Goal: Transaction & Acquisition: Purchase product/service

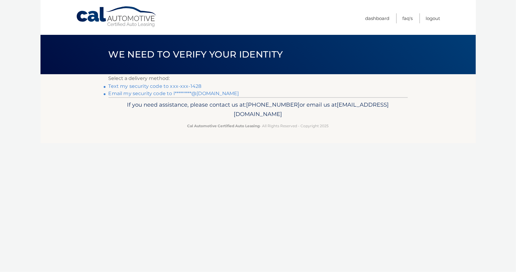
click at [191, 86] on link "Text my security code to xxx-xxx-1428" at bounding box center [155, 86] width 93 height 6
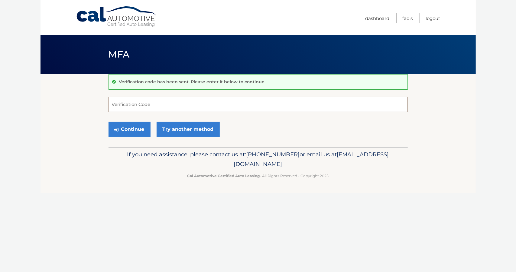
click at [124, 101] on input "Verification Code" at bounding box center [259, 104] width 300 height 15
type input "239937"
click at [135, 127] on button "Continue" at bounding box center [130, 129] width 42 height 15
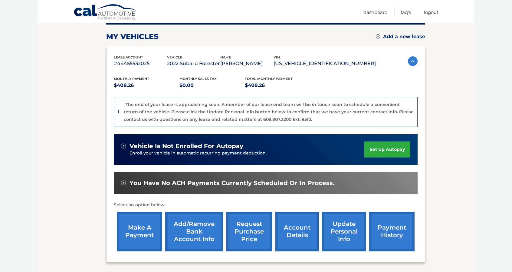
scroll to position [80, 0]
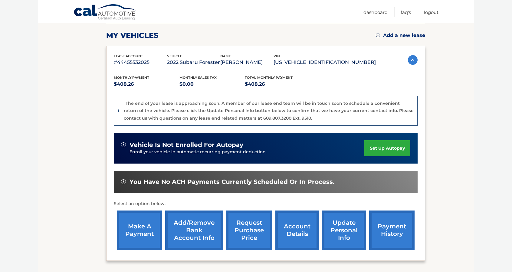
click at [140, 234] on link "make a payment" at bounding box center [139, 230] width 45 height 40
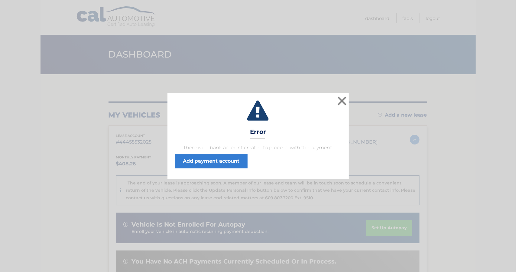
click at [140, 234] on div "× Error There is no bank account created to proceed with the payment. Add payme…" at bounding box center [258, 136] width 516 height 272
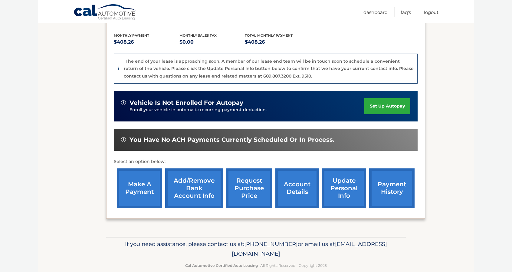
scroll to position [132, 0]
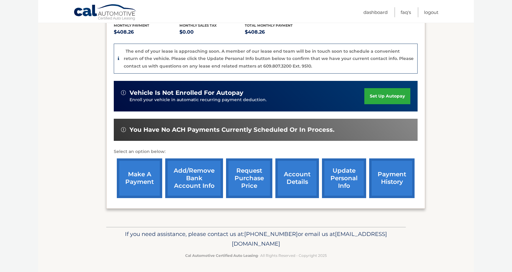
click at [138, 173] on link "make a payment" at bounding box center [139, 178] width 45 height 40
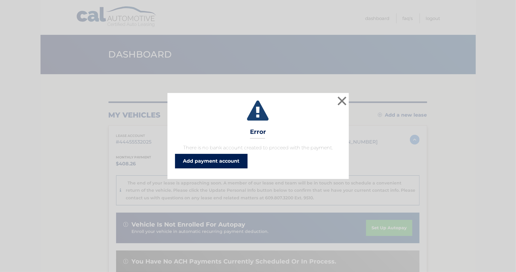
click at [224, 162] on link "Add payment account" at bounding box center [211, 161] width 73 height 15
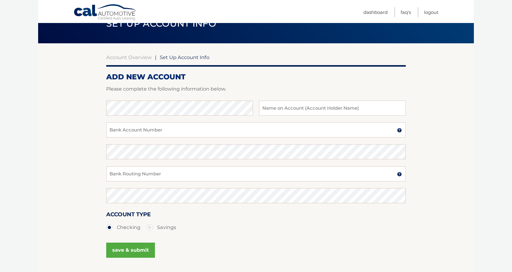
scroll to position [29, 0]
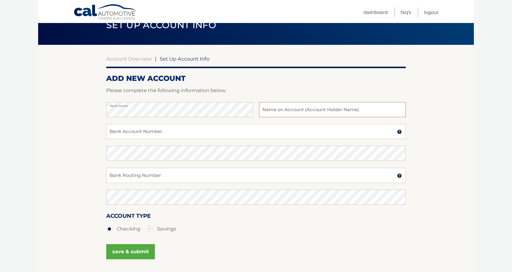
click at [286, 110] on input "text" at bounding box center [332, 109] width 147 height 15
type input "[PERSON_NAME]"
click at [119, 133] on input "Bank Account Number" at bounding box center [256, 131] width 300 height 15
type input "1010098722693"
click at [114, 170] on input "Bank Routing Number" at bounding box center [256, 175] width 300 height 15
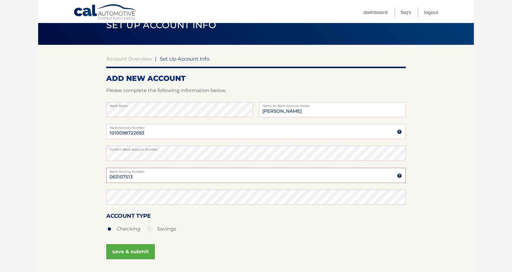
type input "063107513"
click at [130, 253] on button "save & submit" at bounding box center [130, 251] width 49 height 15
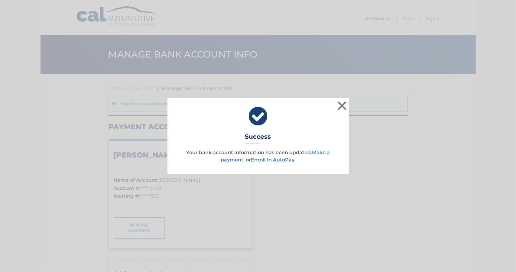
click at [323, 152] on link "Make a payment" at bounding box center [275, 155] width 109 height 13
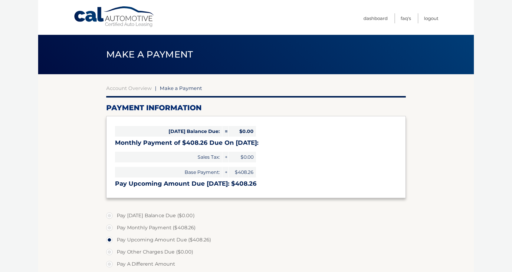
select select "NWZiY2FhNjItN2JiMi00NGUyLWFhNmYtYzgzYTk1NGFkZmUx"
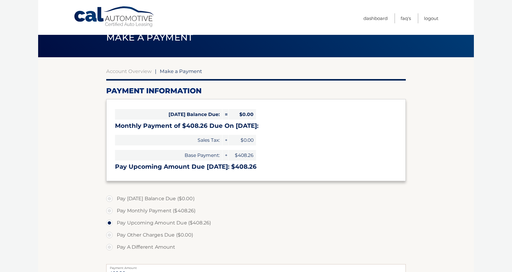
scroll to position [19, 0]
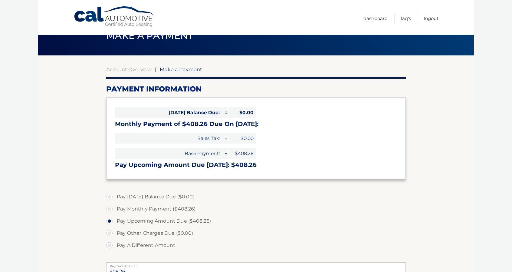
click at [109, 211] on label "Pay Monthly Payment ($408.26)" at bounding box center [256, 209] width 300 height 12
click at [109, 211] on input "Pay Monthly Payment ($408.26)" at bounding box center [112, 208] width 6 height 10
radio input "true"
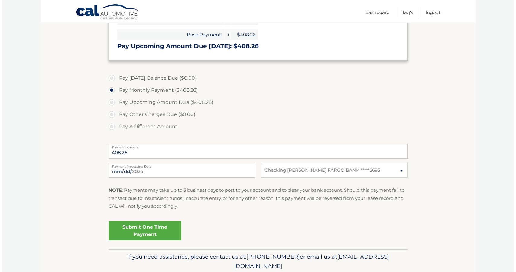
scroll to position [139, 0]
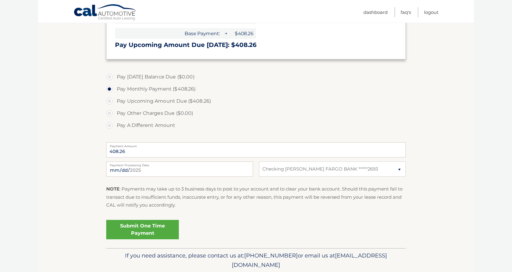
click at [150, 231] on link "Submit One Time Payment" at bounding box center [142, 229] width 73 height 19
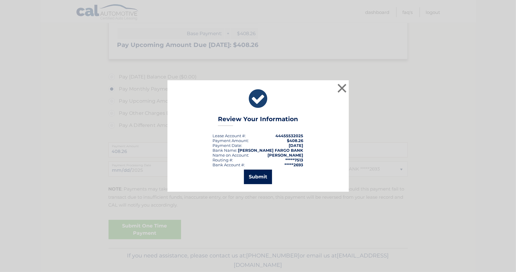
click at [260, 177] on button "Submit" at bounding box center [258, 176] width 28 height 15
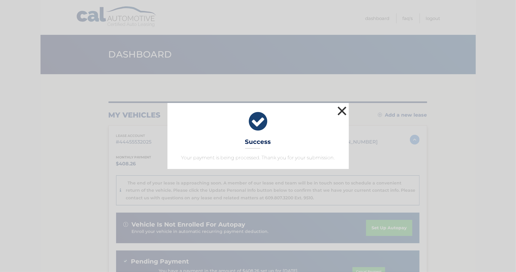
click at [343, 110] on button "×" at bounding box center [342, 111] width 12 height 12
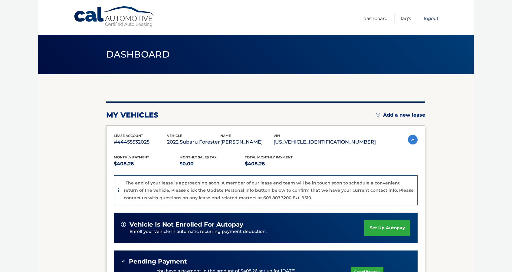
click at [429, 18] on link "Logout" at bounding box center [431, 18] width 15 height 10
